Goal: Information Seeking & Learning: Learn about a topic

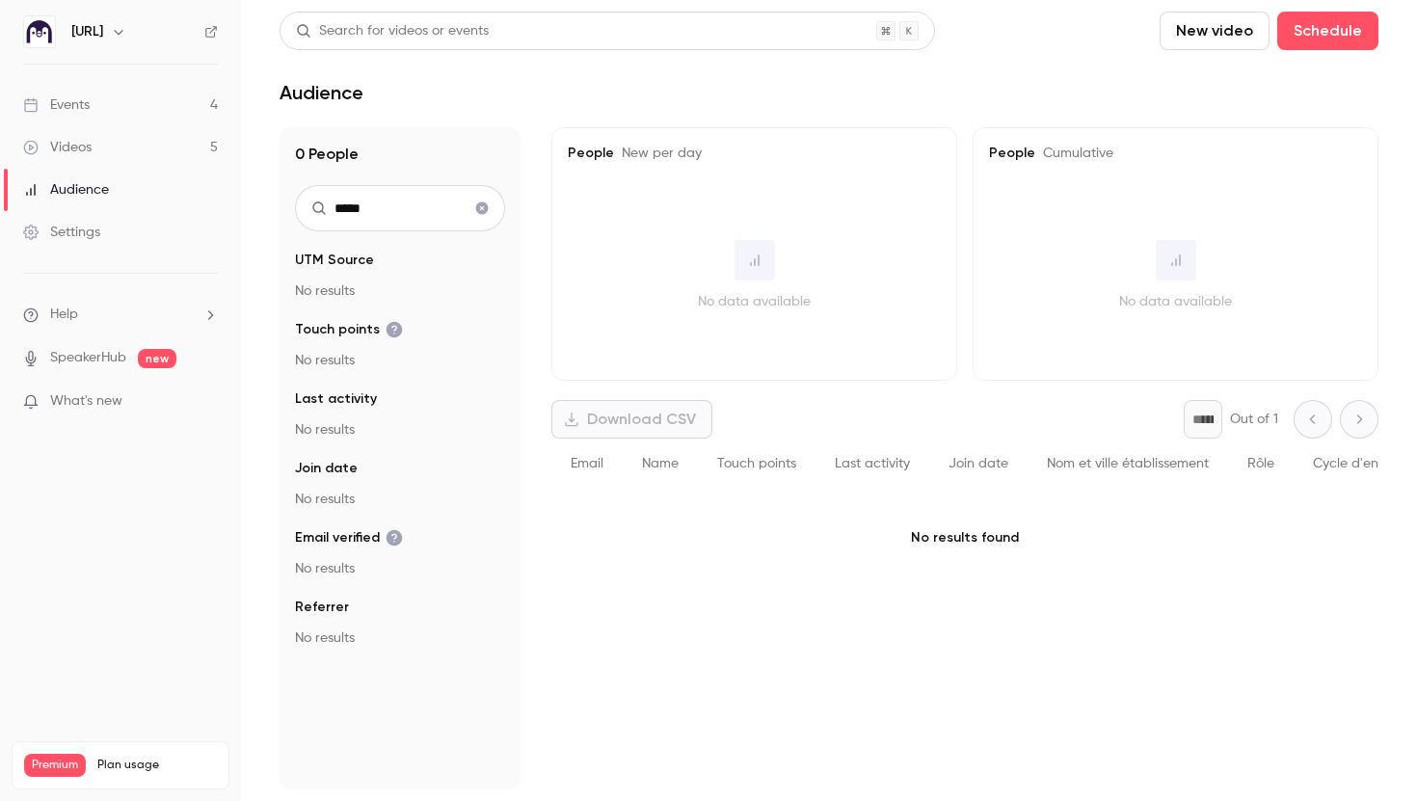
click at [477, 213] on icon "Clear search" at bounding box center [481, 208] width 15 height 13
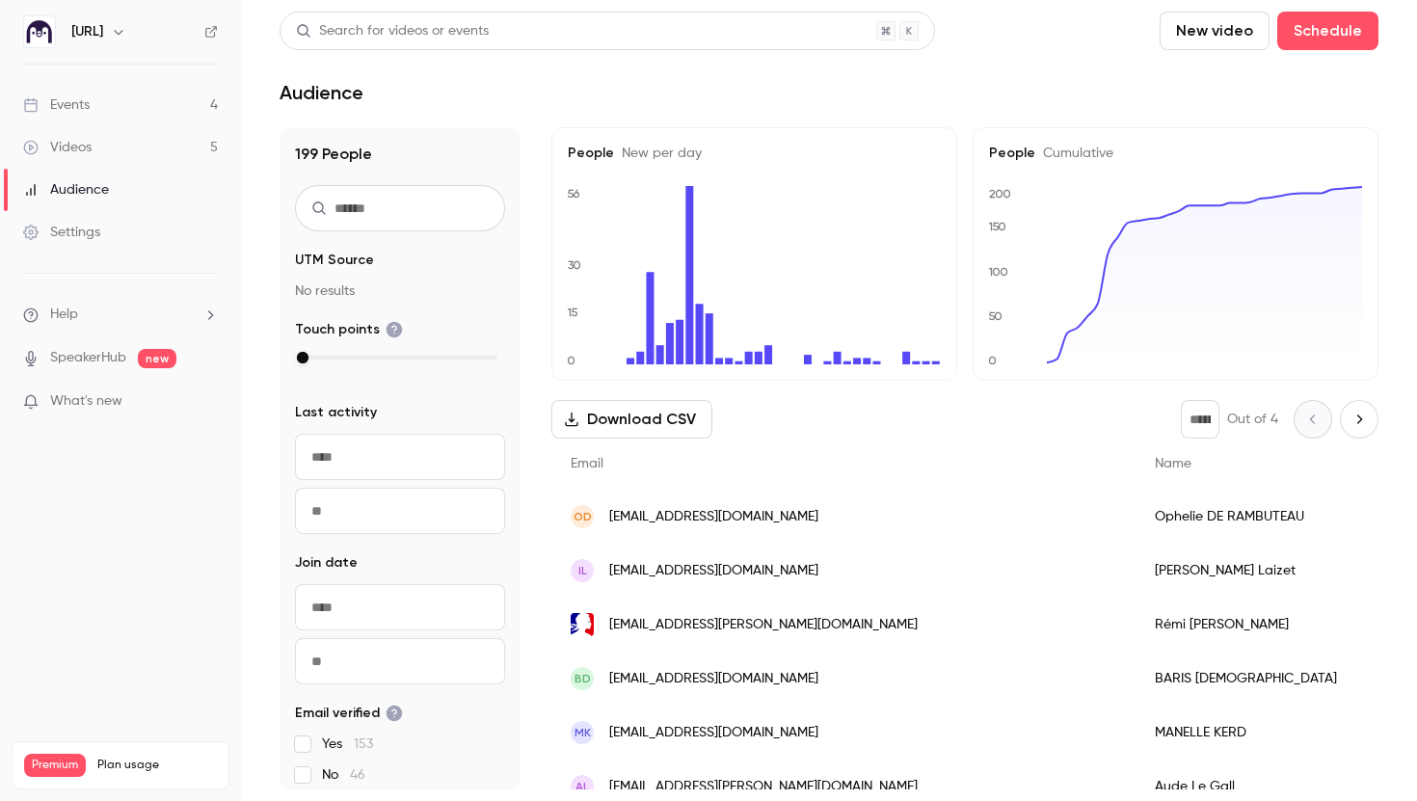
click at [107, 114] on link "Events 4" at bounding box center [120, 105] width 241 height 42
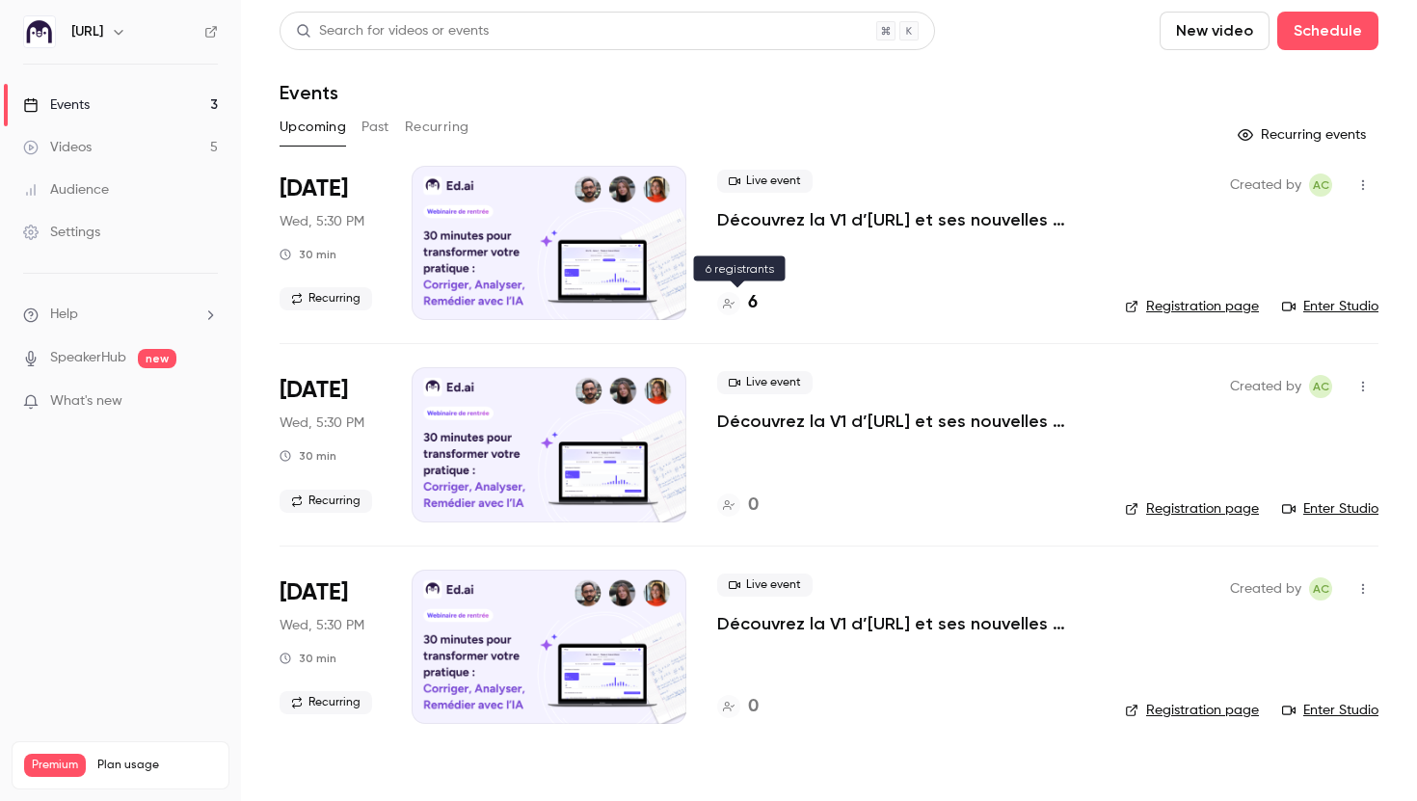
click at [754, 305] on h4 "6" at bounding box center [753, 303] width 10 height 26
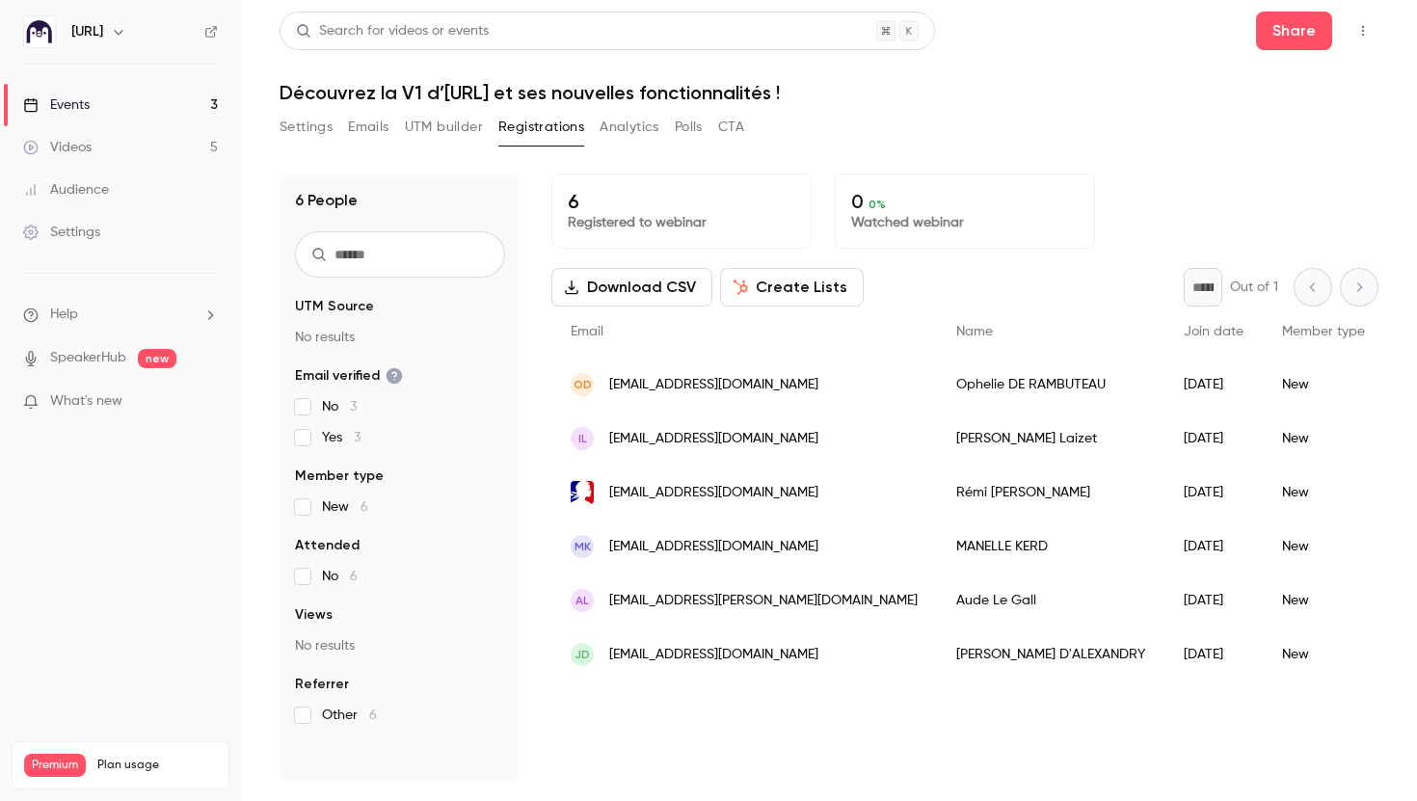
click at [188, 117] on link "Events 3" at bounding box center [120, 105] width 241 height 42
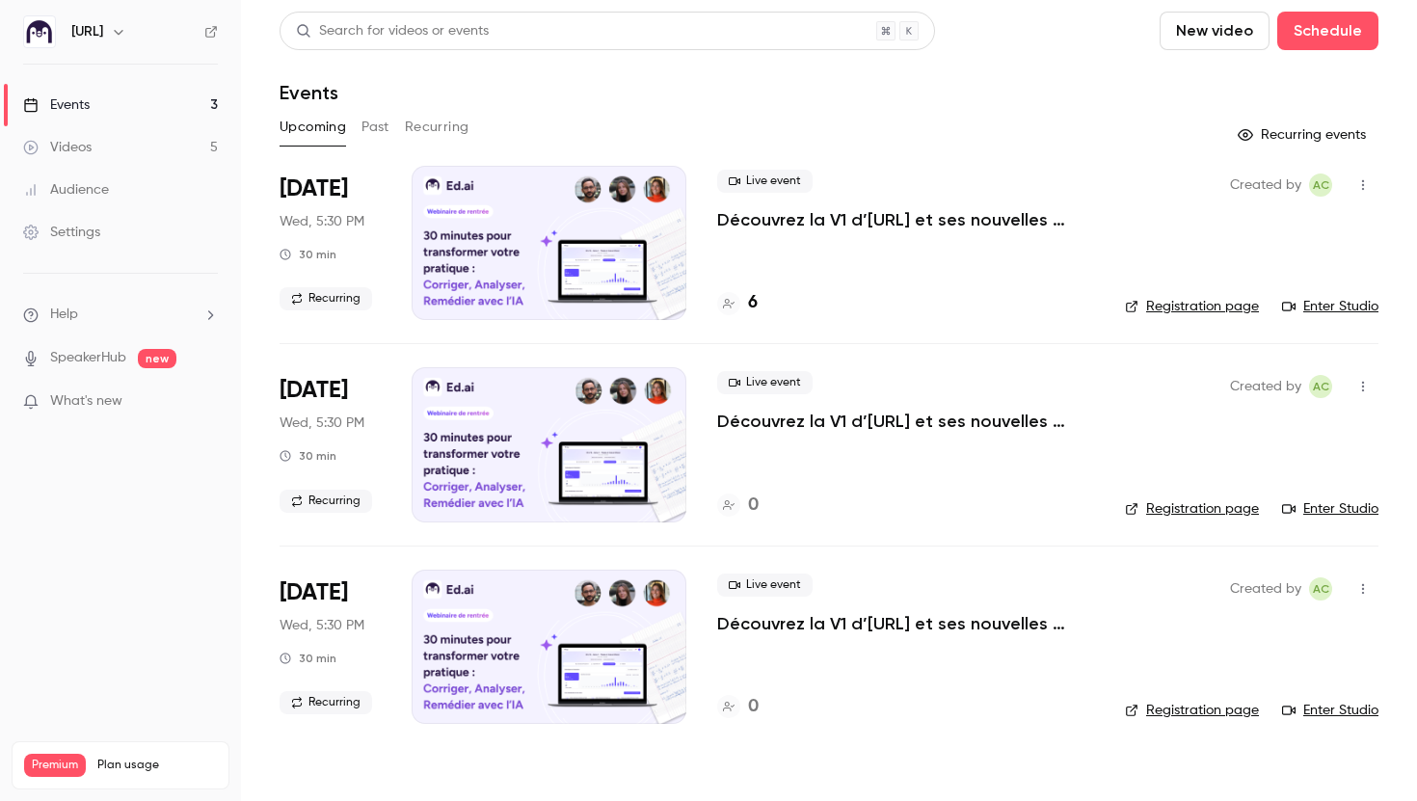
click at [175, 148] on link "Videos 5" at bounding box center [120, 147] width 241 height 42
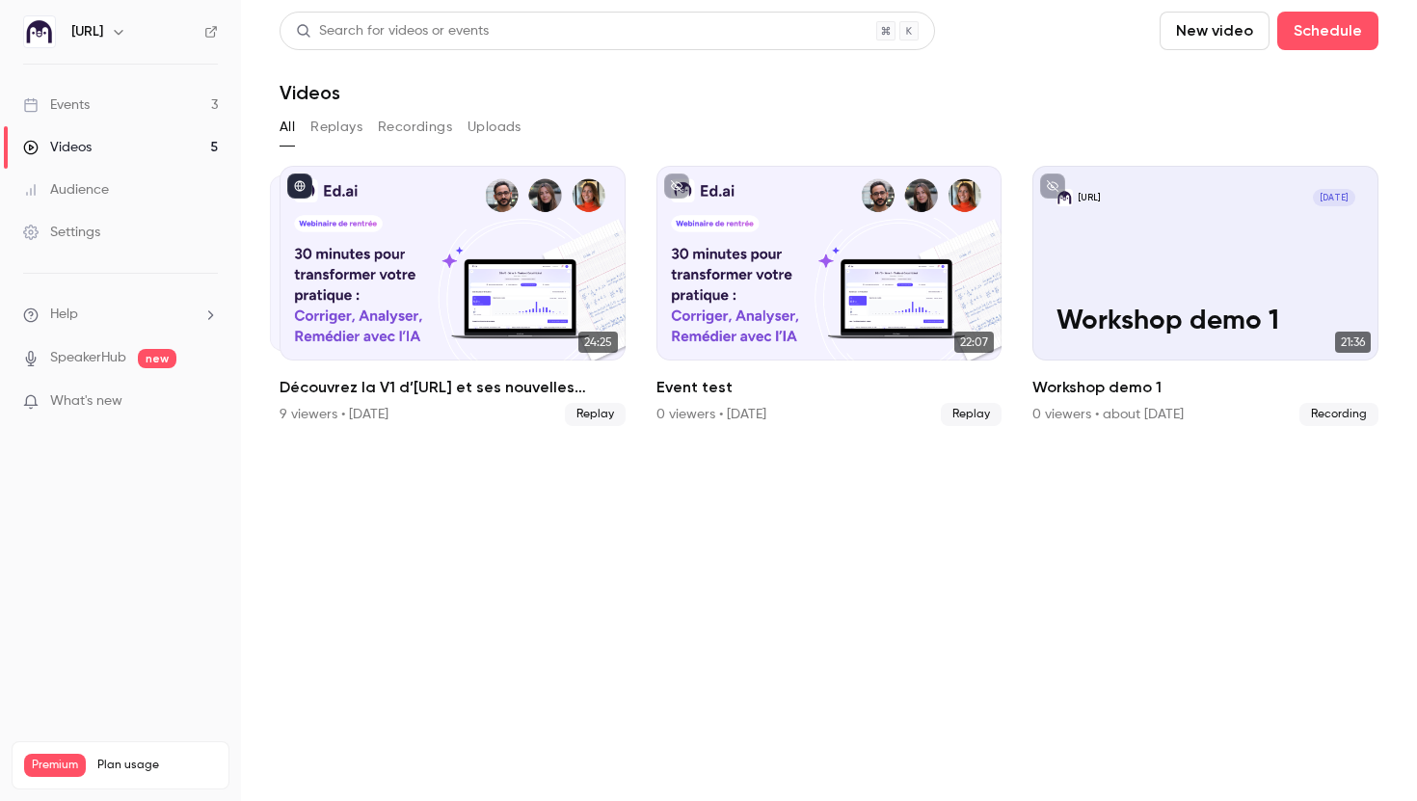
click at [185, 120] on link "Events 3" at bounding box center [120, 105] width 241 height 42
